Goal: Task Accomplishment & Management: Use online tool/utility

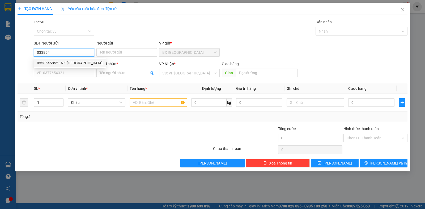
click at [73, 61] on div "0338545852 - NK [GEOGRAPHIC_DATA]" at bounding box center [70, 63] width 66 height 6
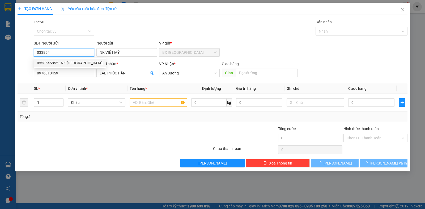
type input "0338545852"
type input "NK VIỆT MỸ"
type input "0976810459"
type input "LAB PHÚC HÂN"
type input "30.000"
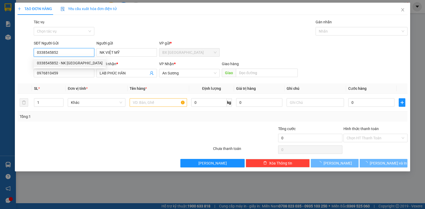
type input "30.000"
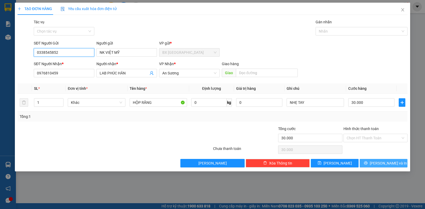
type input "0338545852"
click at [372, 159] on button "[PERSON_NAME] và In" at bounding box center [383, 163] width 48 height 8
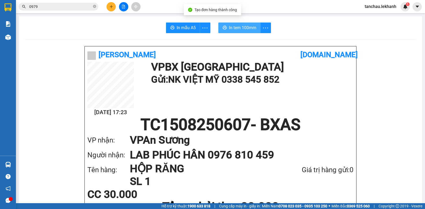
click at [235, 25] on span "In tem 100mm" at bounding box center [242, 27] width 27 height 7
click at [246, 23] on button "In tem 100mm" at bounding box center [240, 28] width 44 height 11
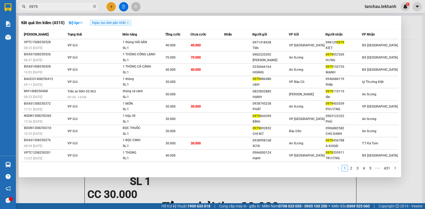
click at [55, 7] on input "0979" at bounding box center [60, 7] width 63 height 6
type input "0"
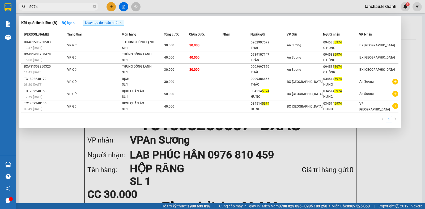
type input "5974"
